Goal: Task Accomplishment & Management: Manage account settings

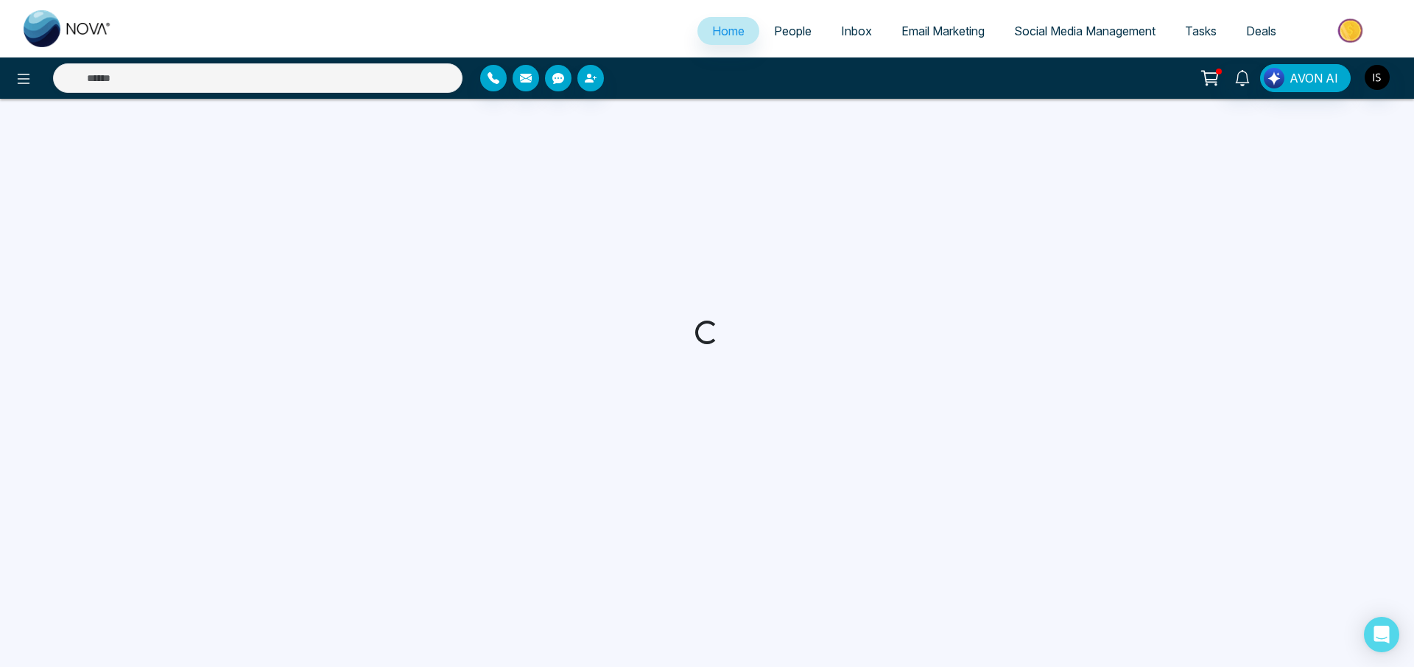
select select "*"
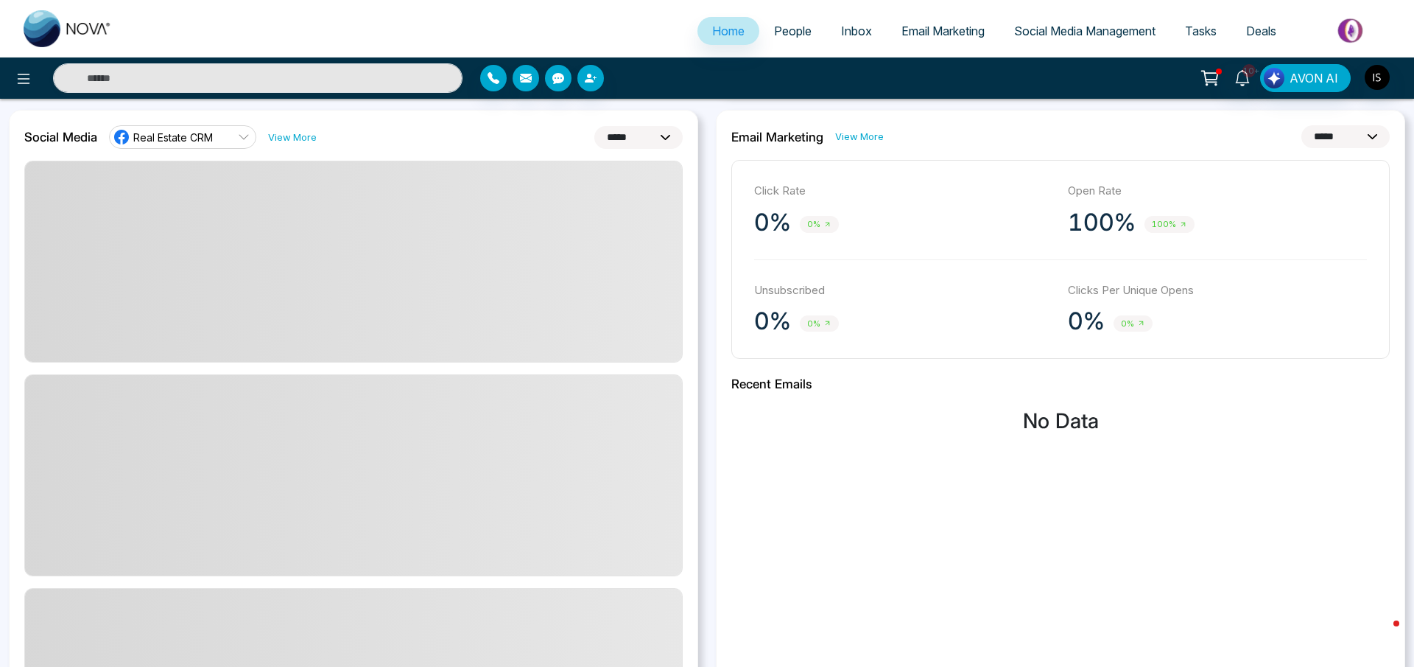
scroll to position [421, 0]
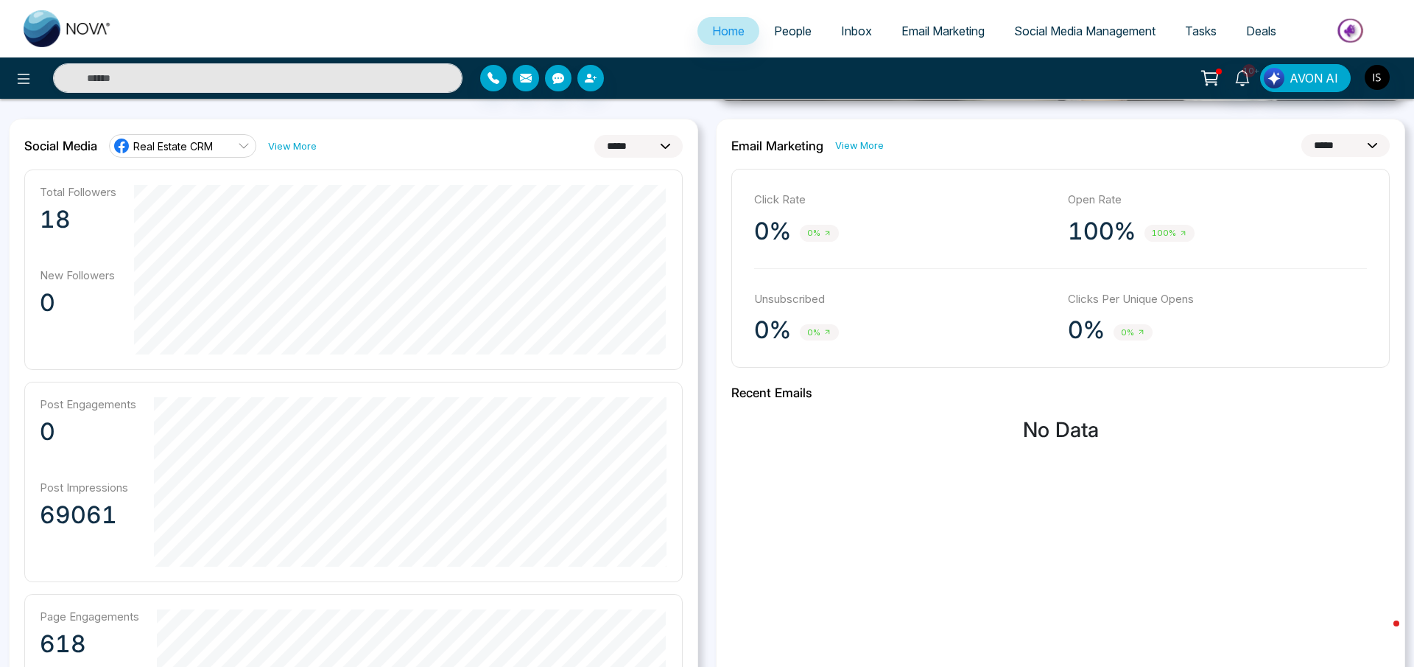
click at [206, 147] on span "Real Estate CRM" at bounding box center [173, 146] width 80 height 14
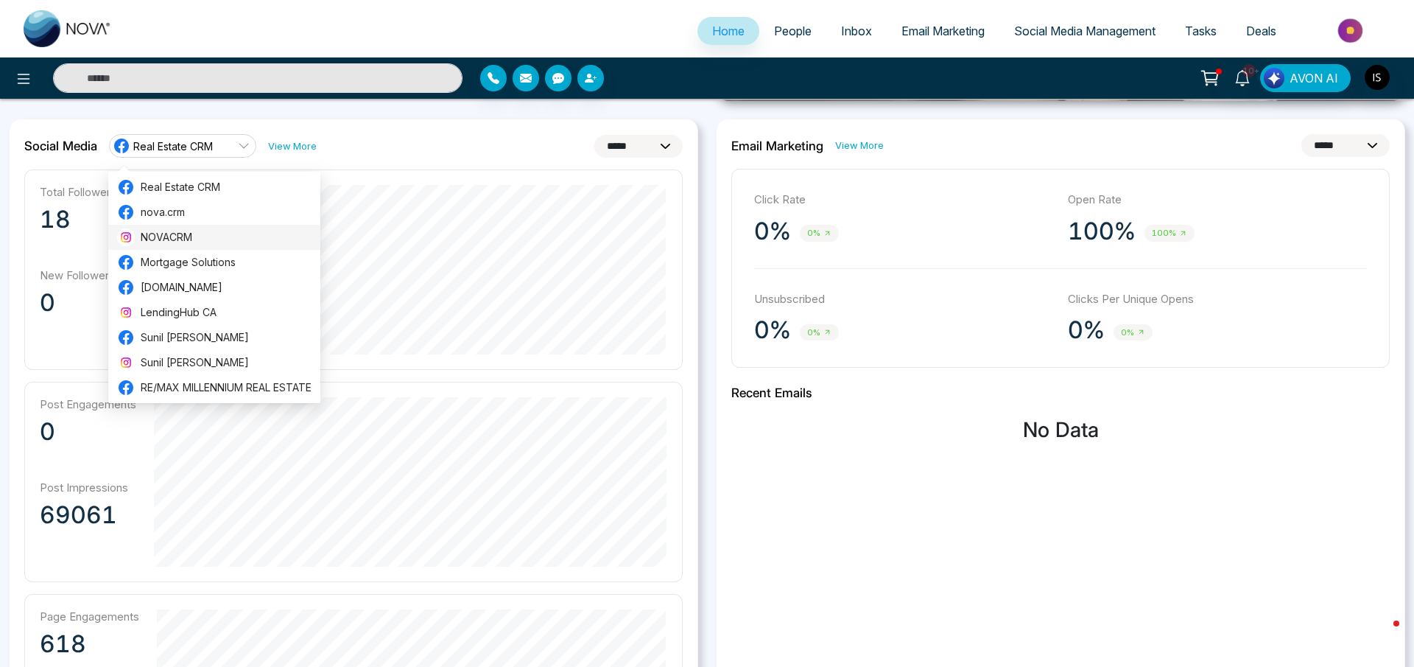
click at [195, 234] on span "NOVACRM" at bounding box center [226, 237] width 171 height 16
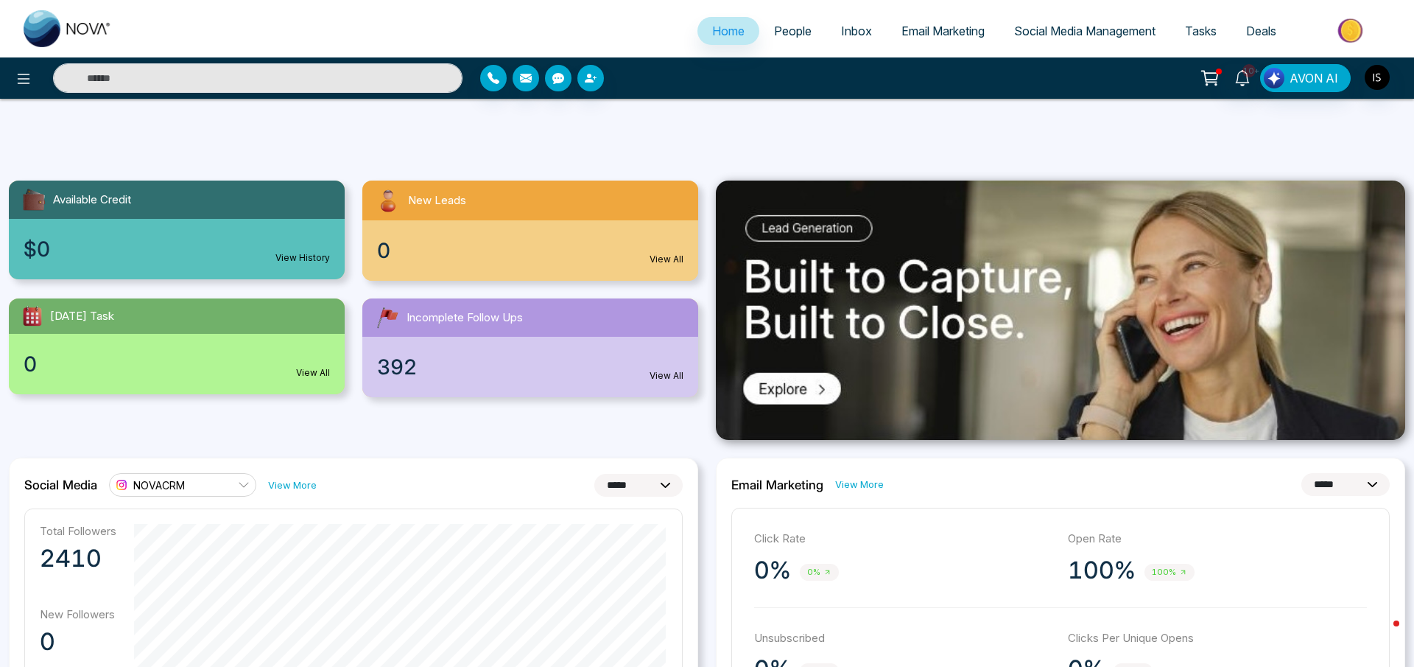
scroll to position [0, 0]
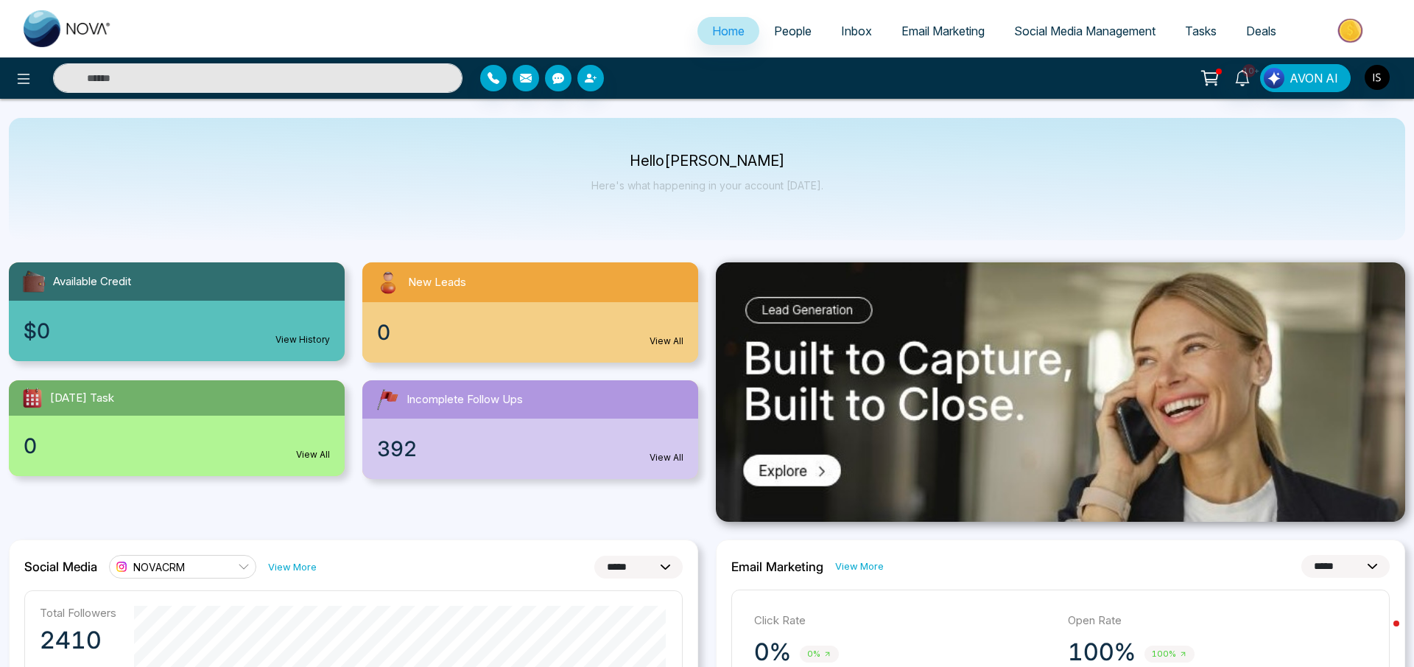
click at [777, 15] on ul "Home People Inbox Email Marketing Social Media Management Tasks Deals" at bounding box center [766, 32] width 1279 height 41
click at [780, 27] on span "People" at bounding box center [793, 31] width 38 height 15
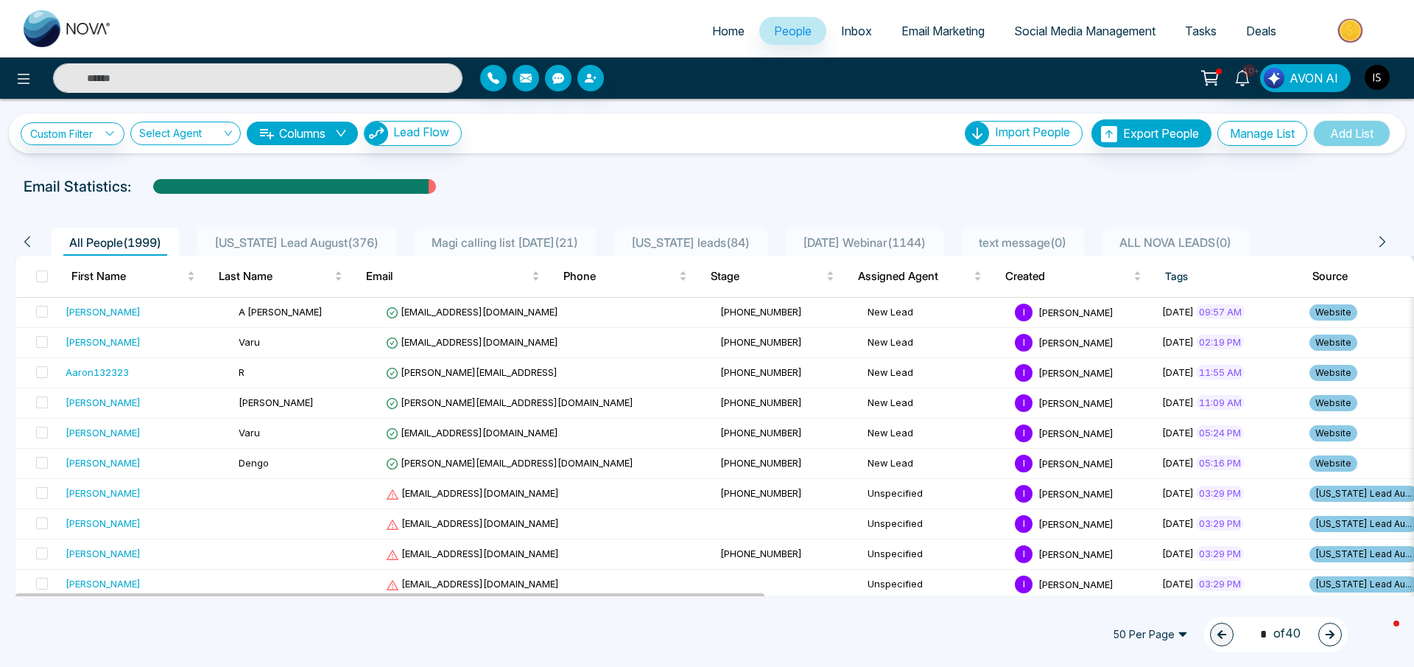
click at [340, 245] on span "[US_STATE] Lead August ( 376 )" at bounding box center [296, 242] width 176 height 15
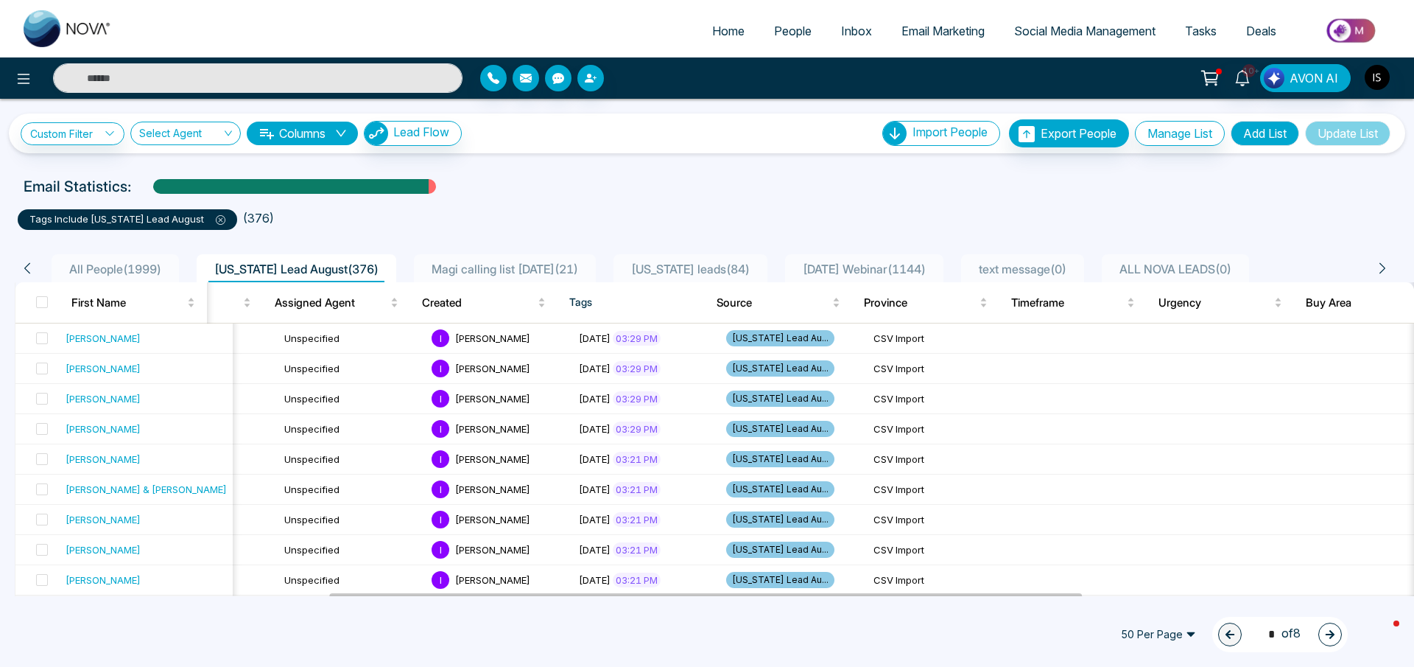
click at [569, 277] on div "Magi calling list [DATE] ( 21 )" at bounding box center [505, 269] width 158 height 18
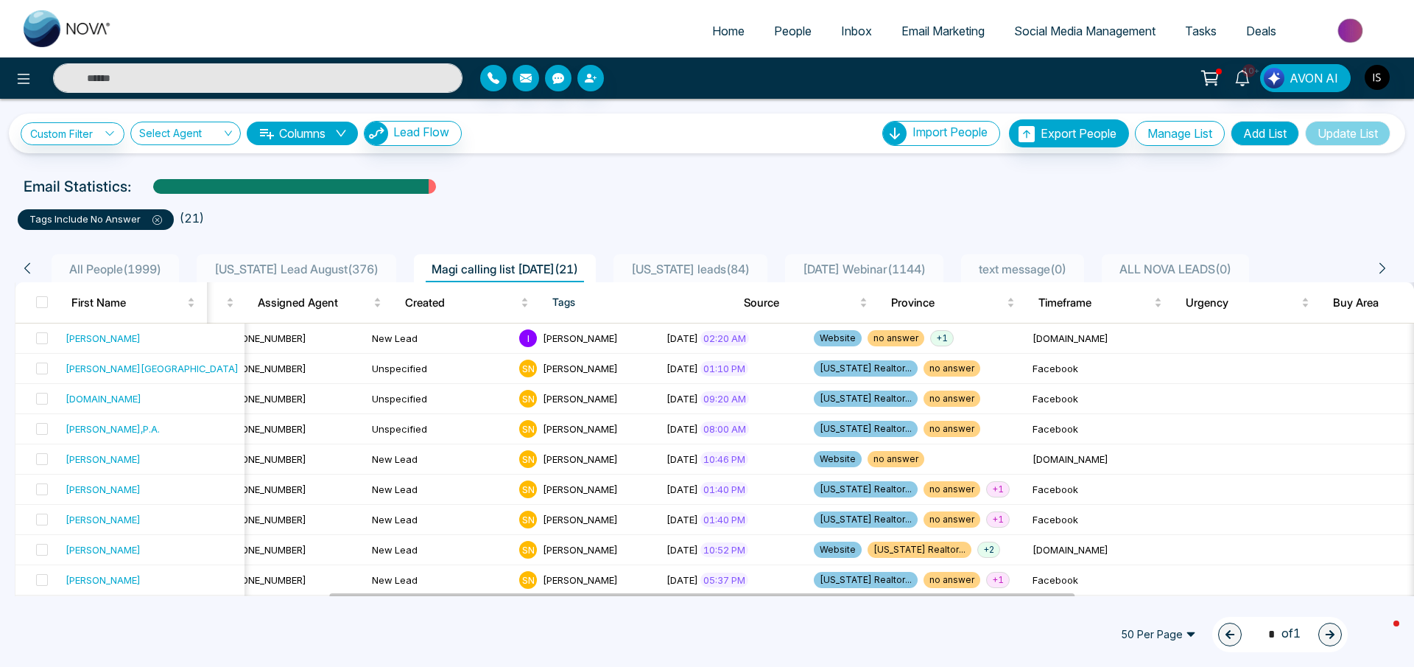
click at [646, 272] on span "[US_STATE] leads ( 84 )" at bounding box center [690, 269] width 130 height 15
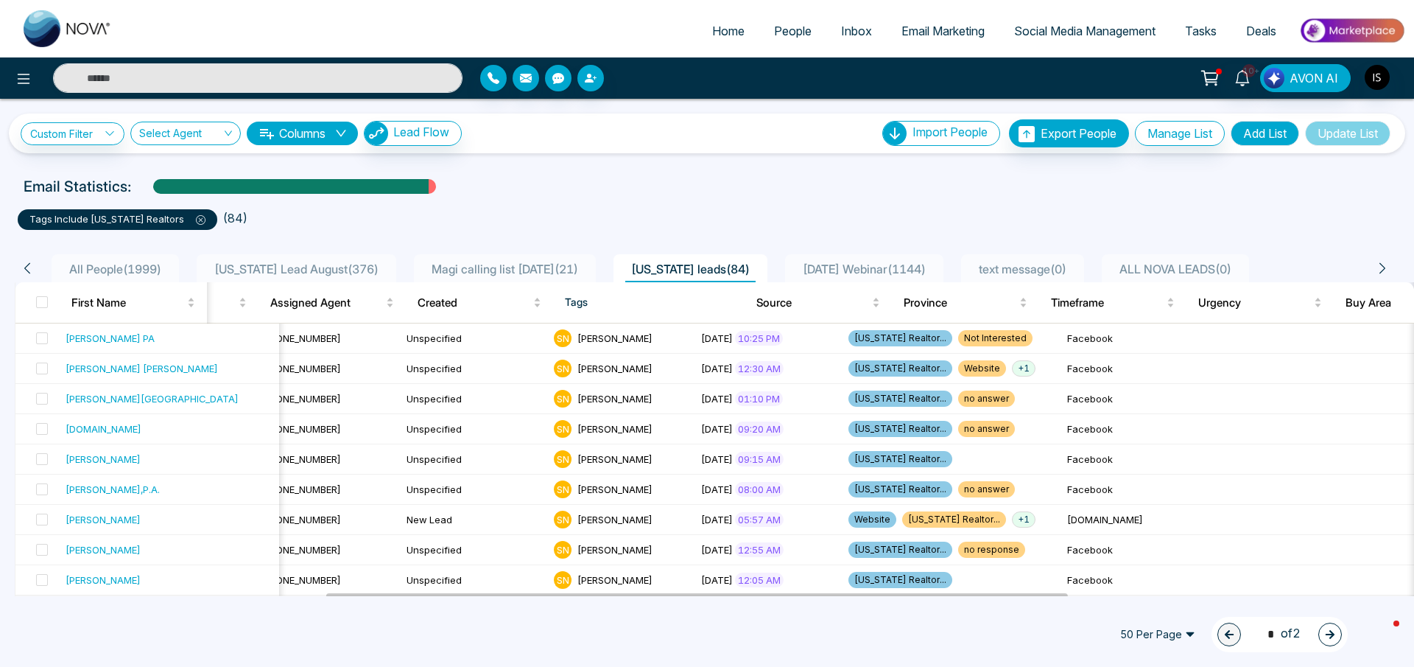
drag, startPoint x: 855, startPoint y: 275, endPoint x: 849, endPoint y: 267, distance: 10.5
click at [855, 275] on span "[DATE] Webinar ( 1144 )" at bounding box center [864, 269] width 135 height 15
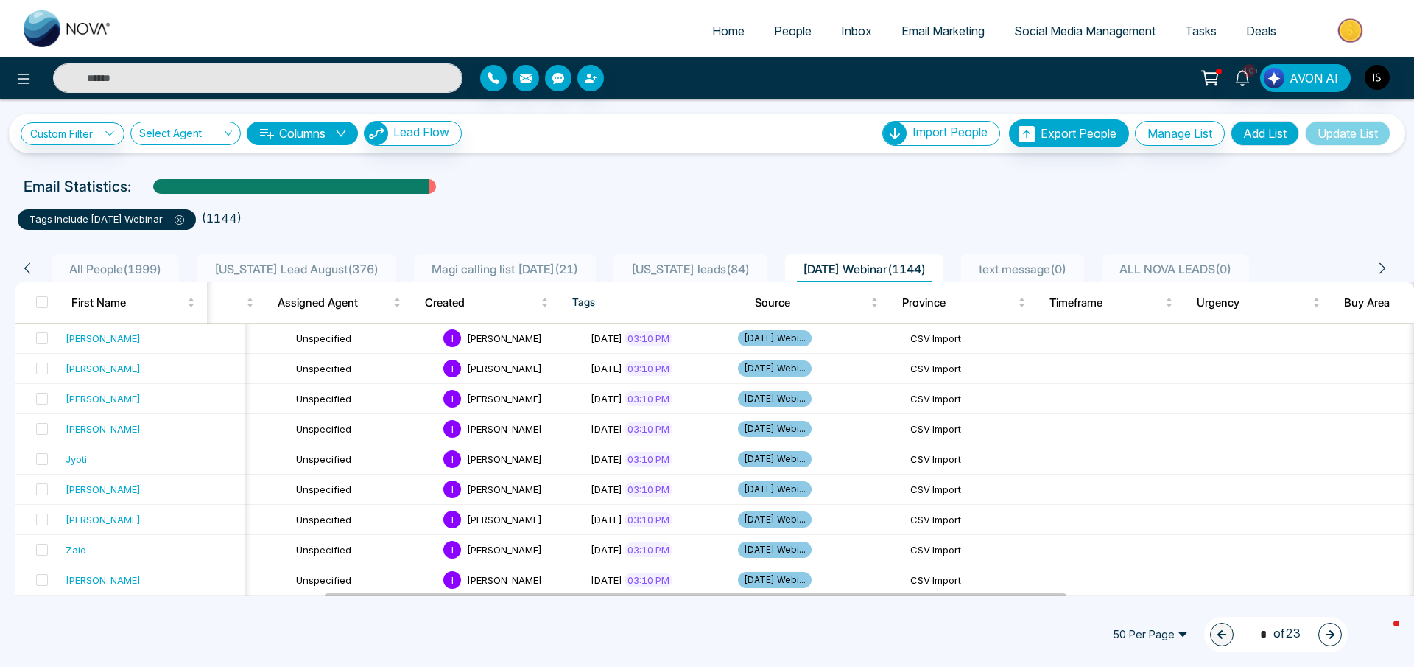
click at [992, 262] on span "text message ( 0 )" at bounding box center [1022, 269] width 99 height 15
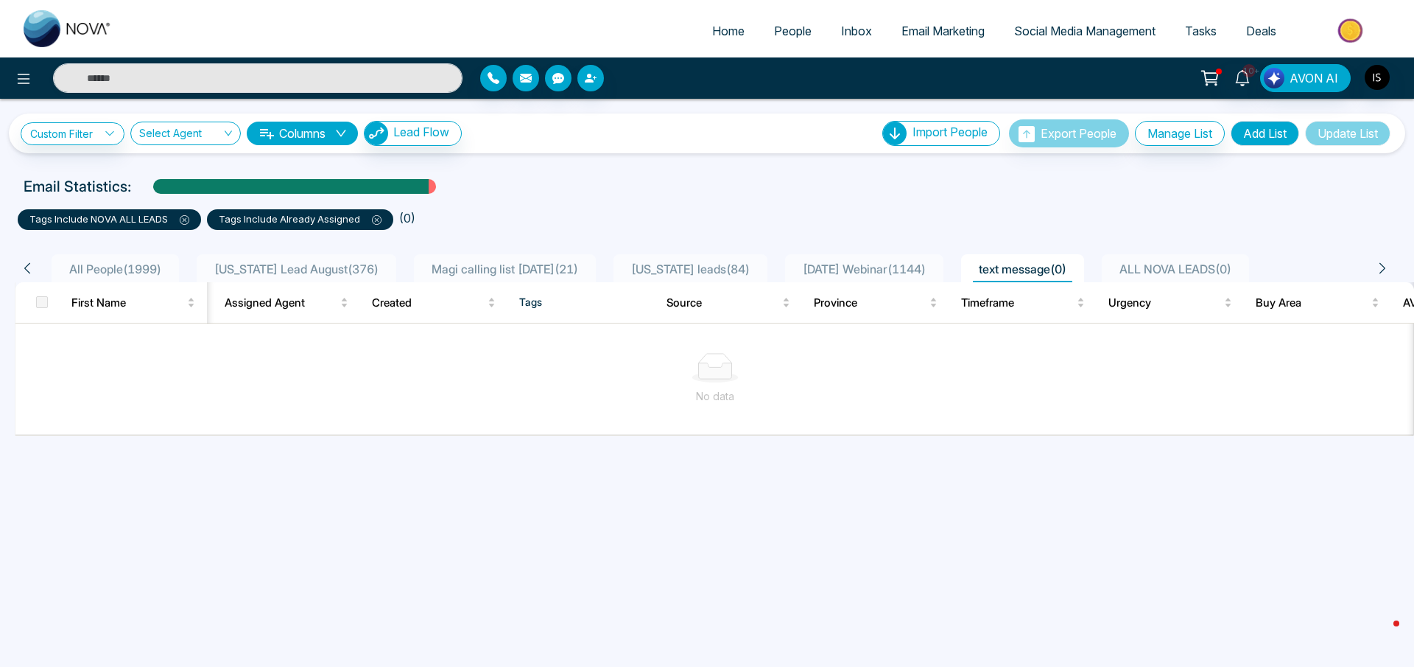
click at [1231, 251] on div "All People ( 1999 ) [US_STATE] Lead August ( 376 ) Magi calling list [DATE] ( 2…" at bounding box center [707, 264] width 1403 height 38
click at [1219, 279] on li "ALL NOVA LEADS ( 0 )" at bounding box center [1175, 268] width 147 height 28
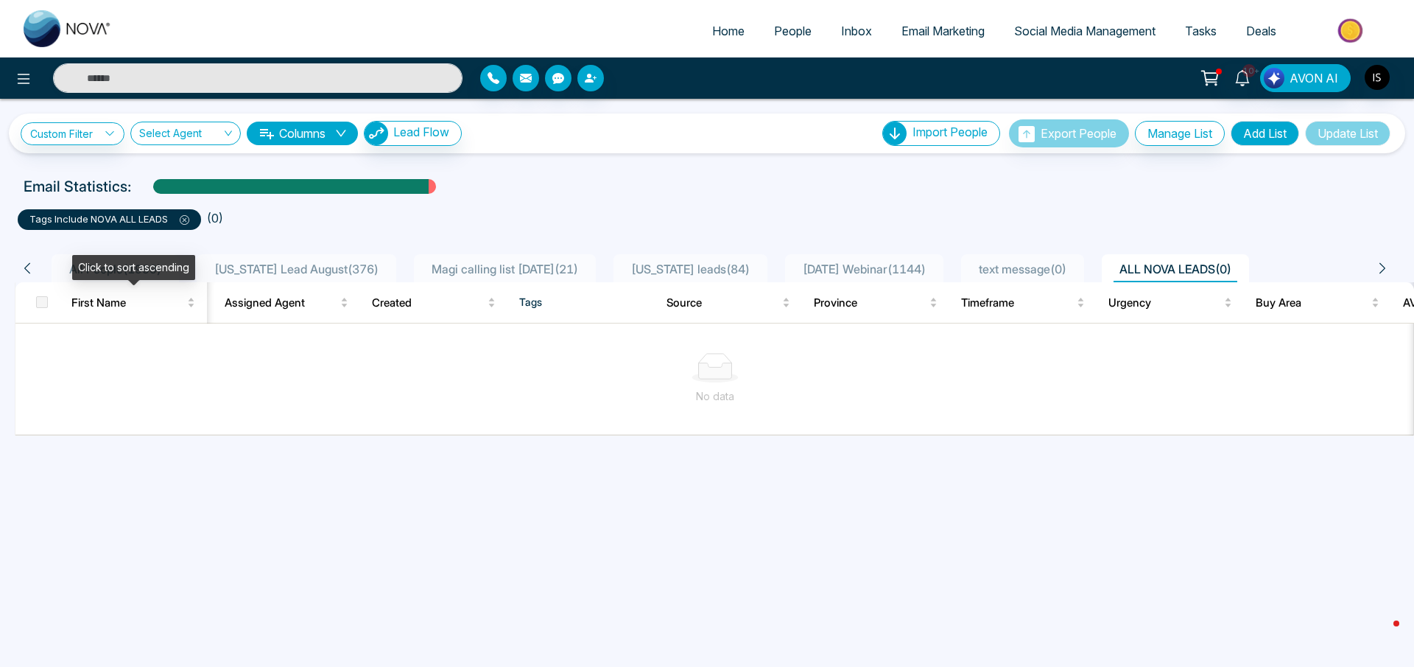
click at [154, 276] on div "Click to sort ascending" at bounding box center [133, 267] width 123 height 25
click at [30, 270] on icon at bounding box center [27, 268] width 13 height 13
click at [180, 219] on span at bounding box center [178, 219] width 21 height 12
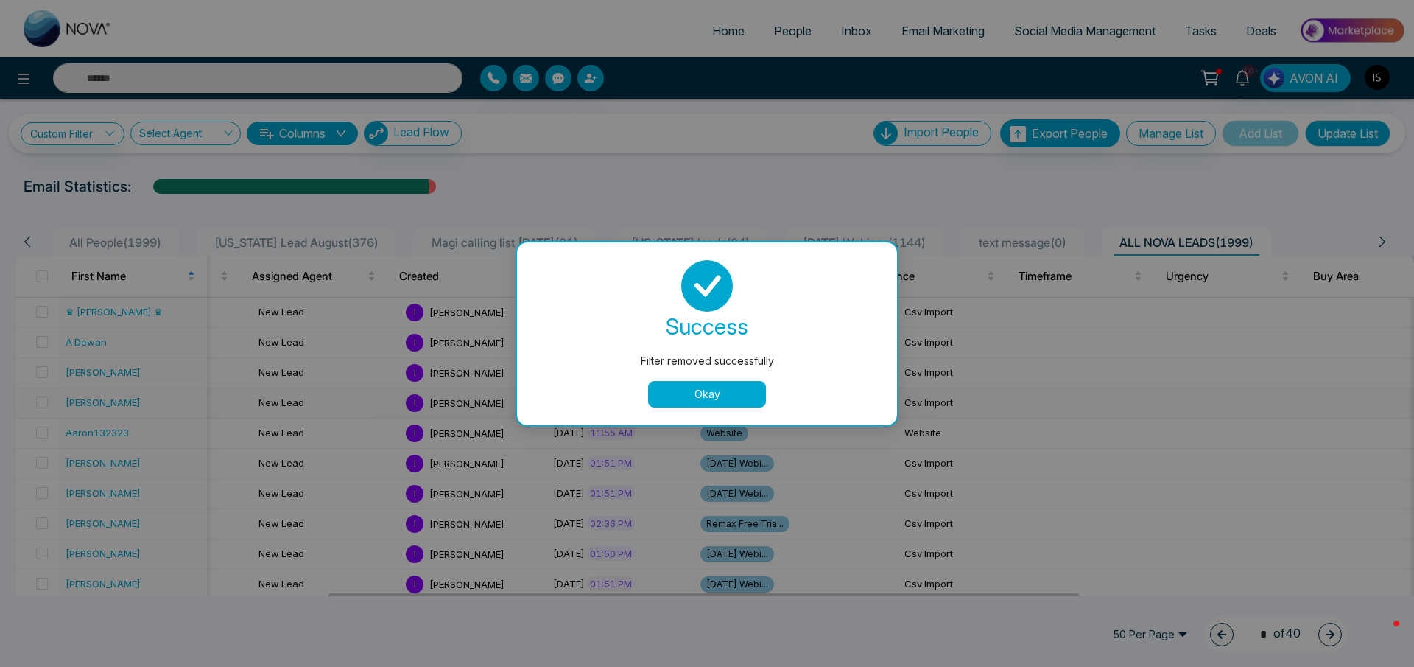
click at [700, 392] on button "Okay" at bounding box center [707, 394] width 118 height 27
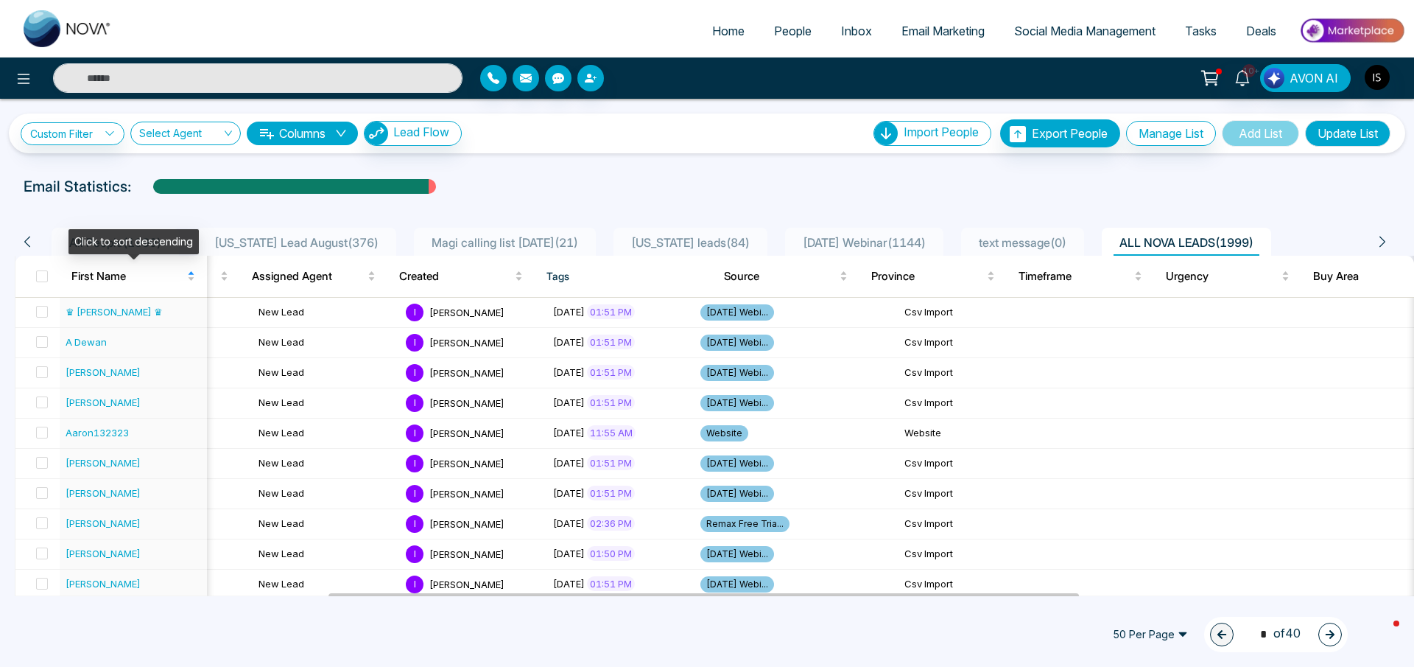
click at [104, 245] on div "Click to sort descending" at bounding box center [134, 241] width 130 height 25
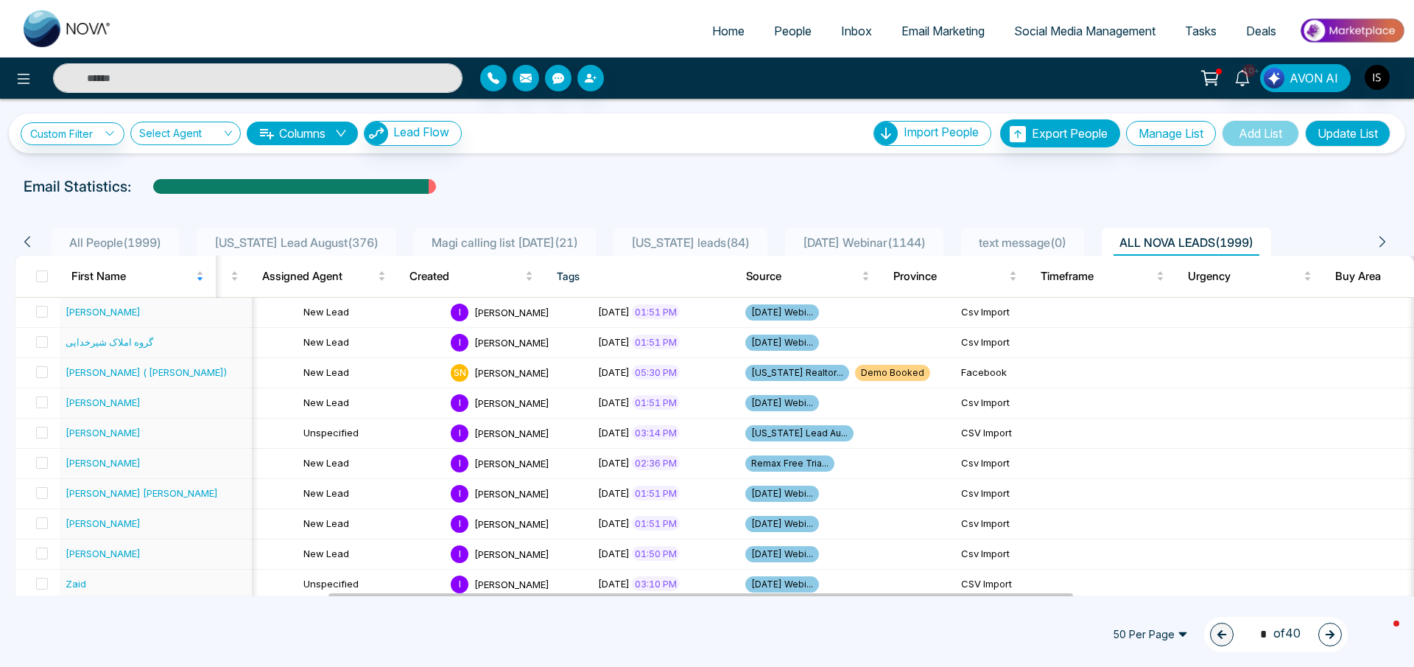
click at [115, 235] on span "All People ( 1999 )" at bounding box center [115, 242] width 104 height 15
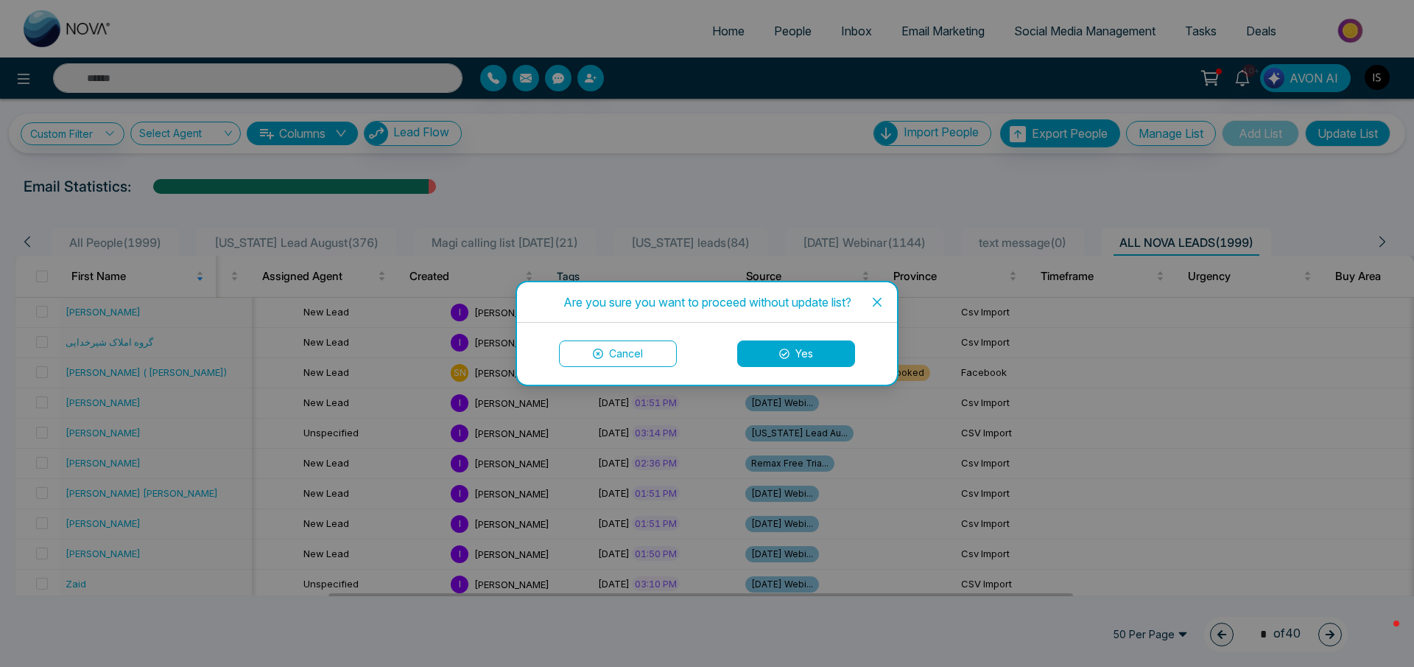
click at [609, 354] on button "Cancel" at bounding box center [618, 353] width 118 height 27
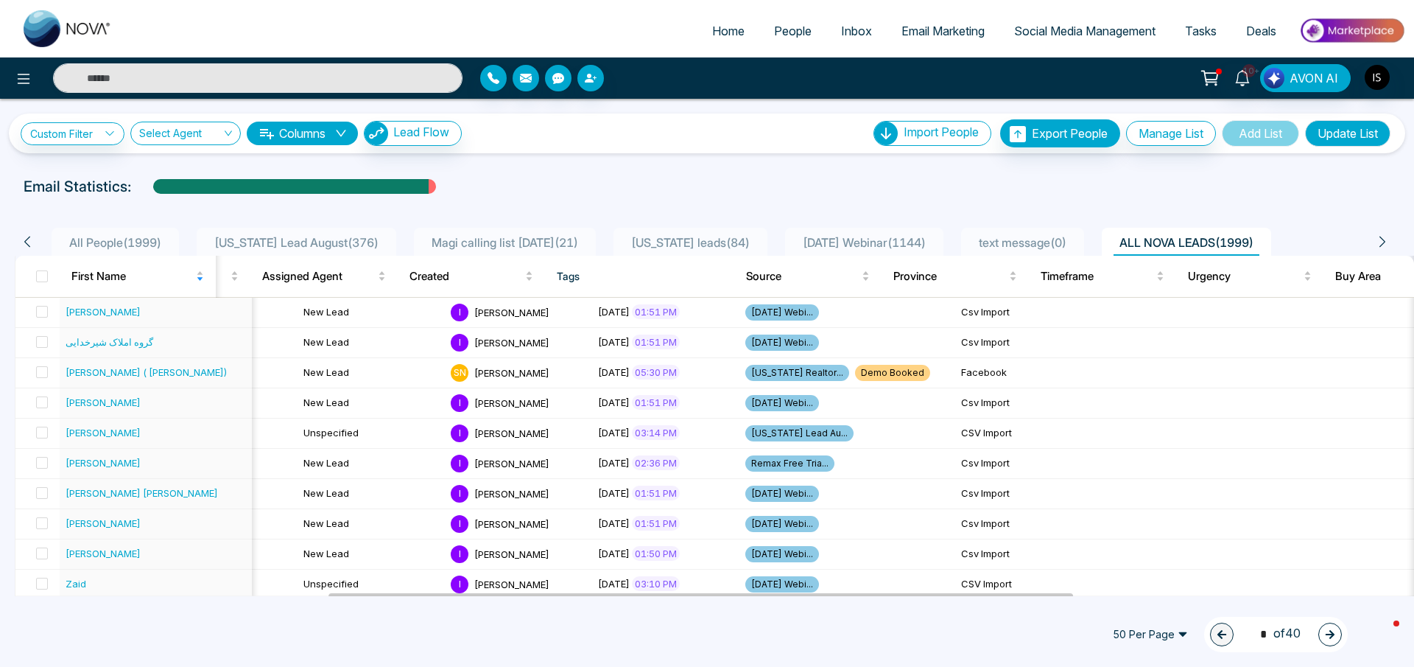
click at [781, 25] on span "People" at bounding box center [793, 31] width 38 height 15
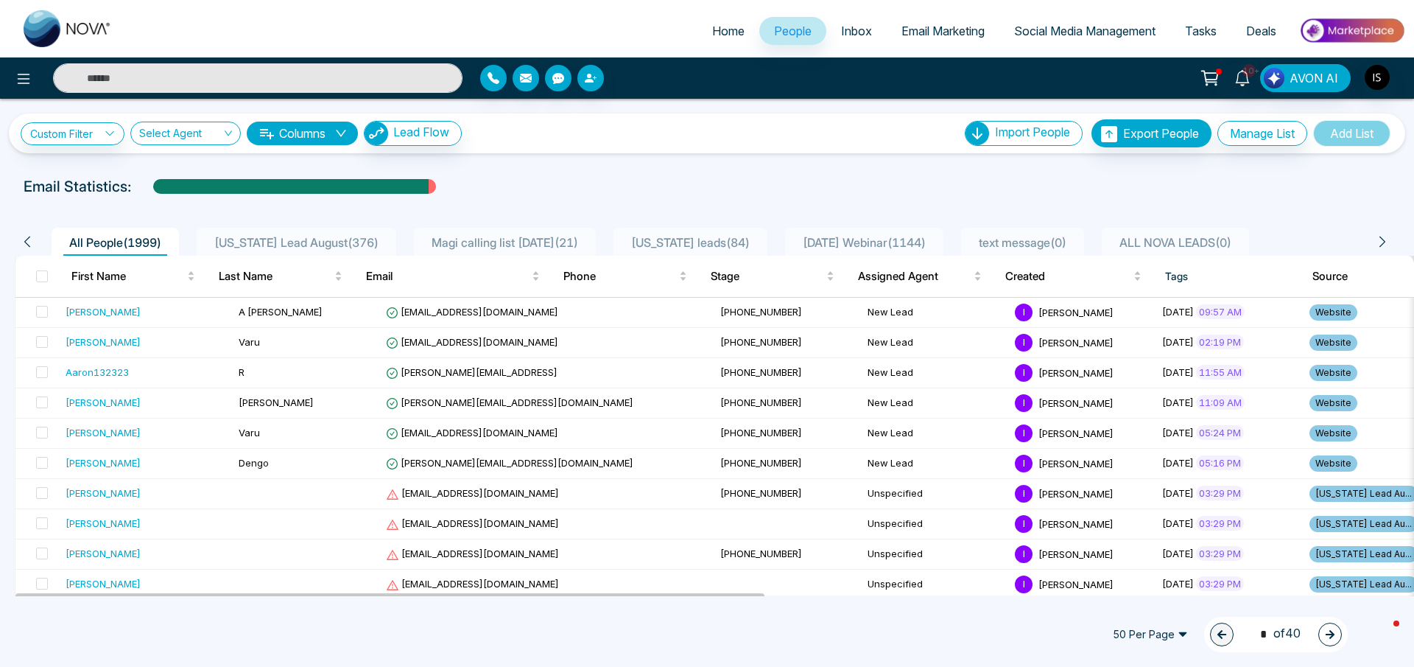
click at [303, 236] on span "[US_STATE] Lead August ( 376 )" at bounding box center [296, 242] width 176 height 15
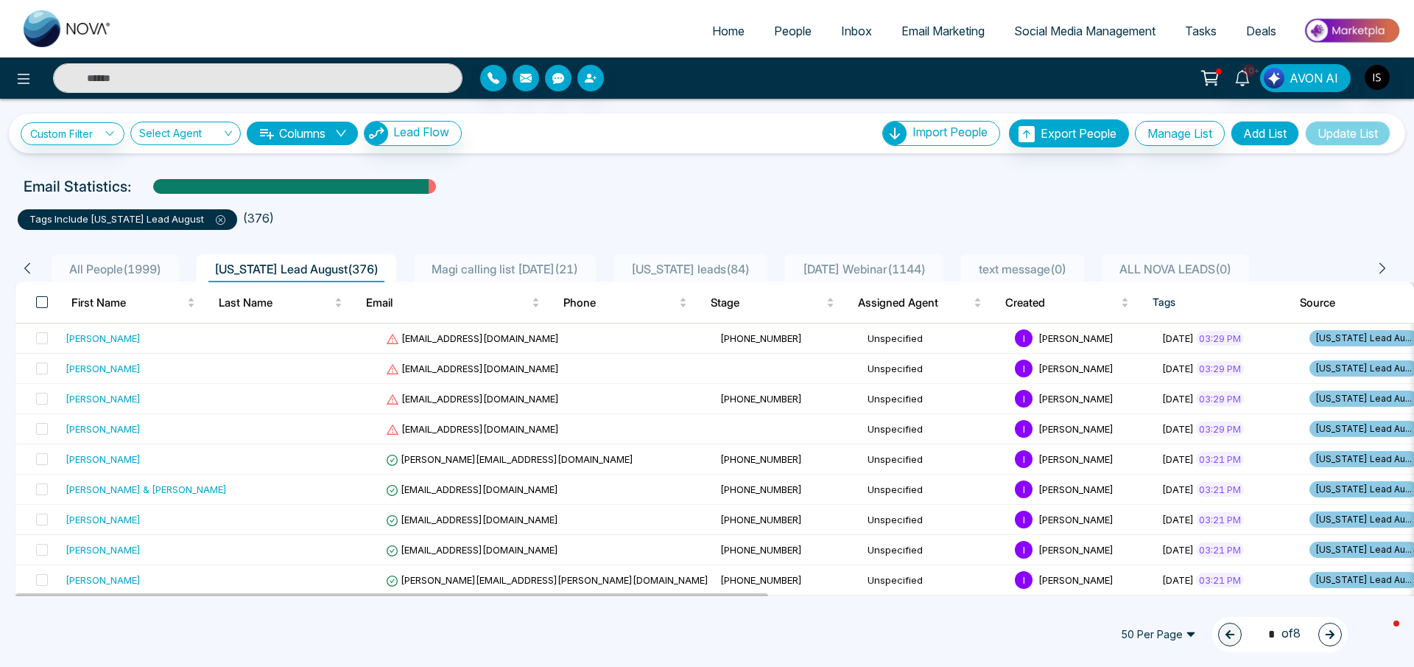
click at [47, 301] on span at bounding box center [42, 302] width 12 height 12
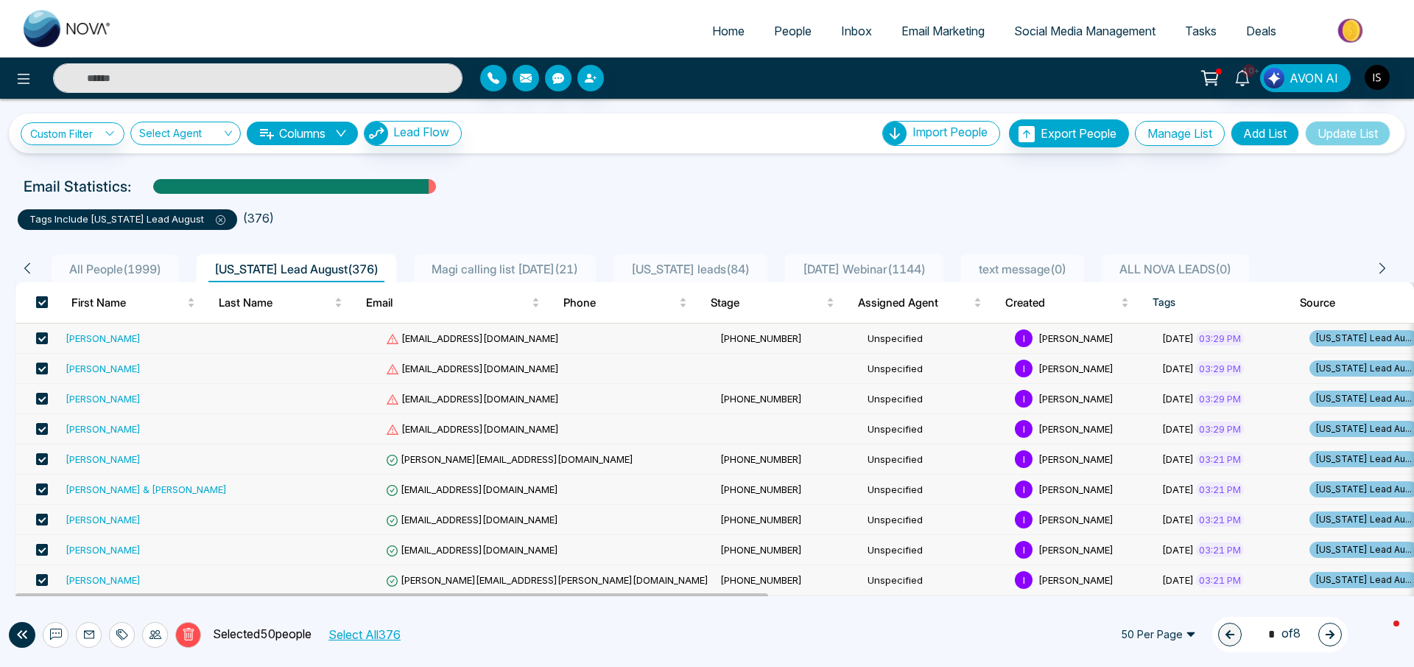
click at [47, 301] on span at bounding box center [42, 302] width 12 height 12
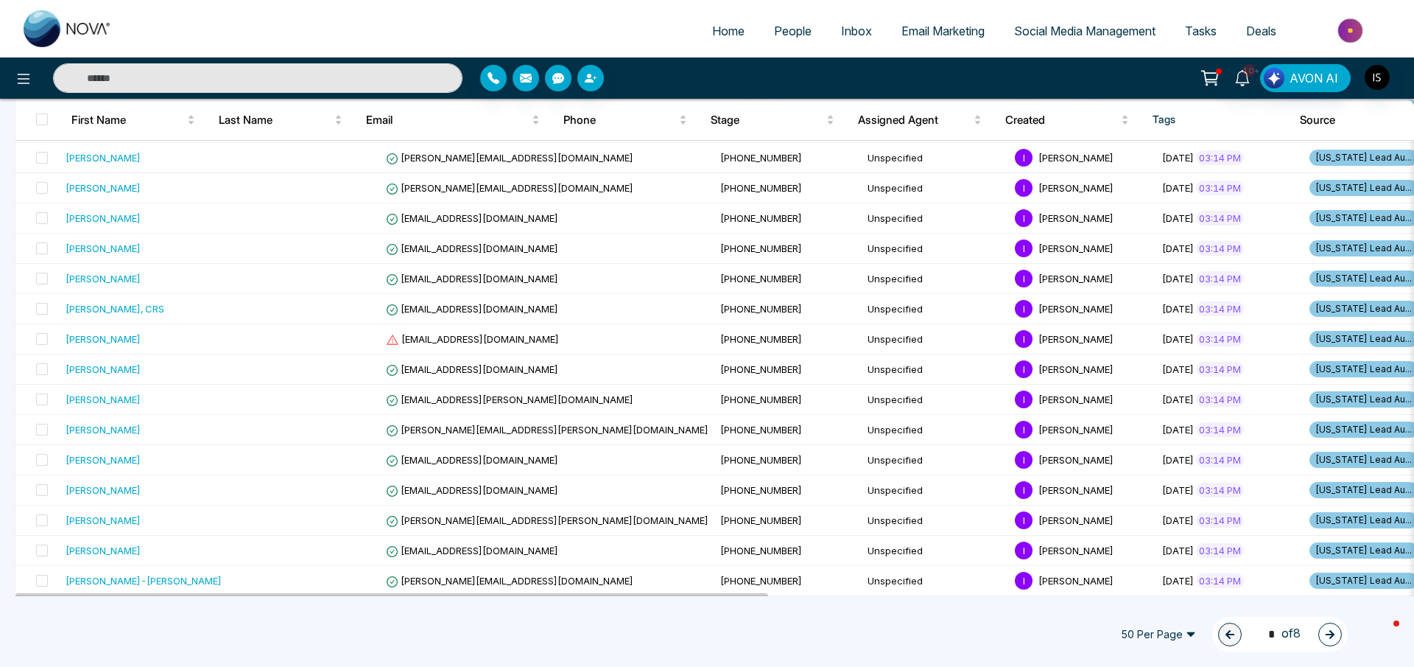
scroll to position [1242, 0]
